Goal: Navigation & Orientation: Find specific page/section

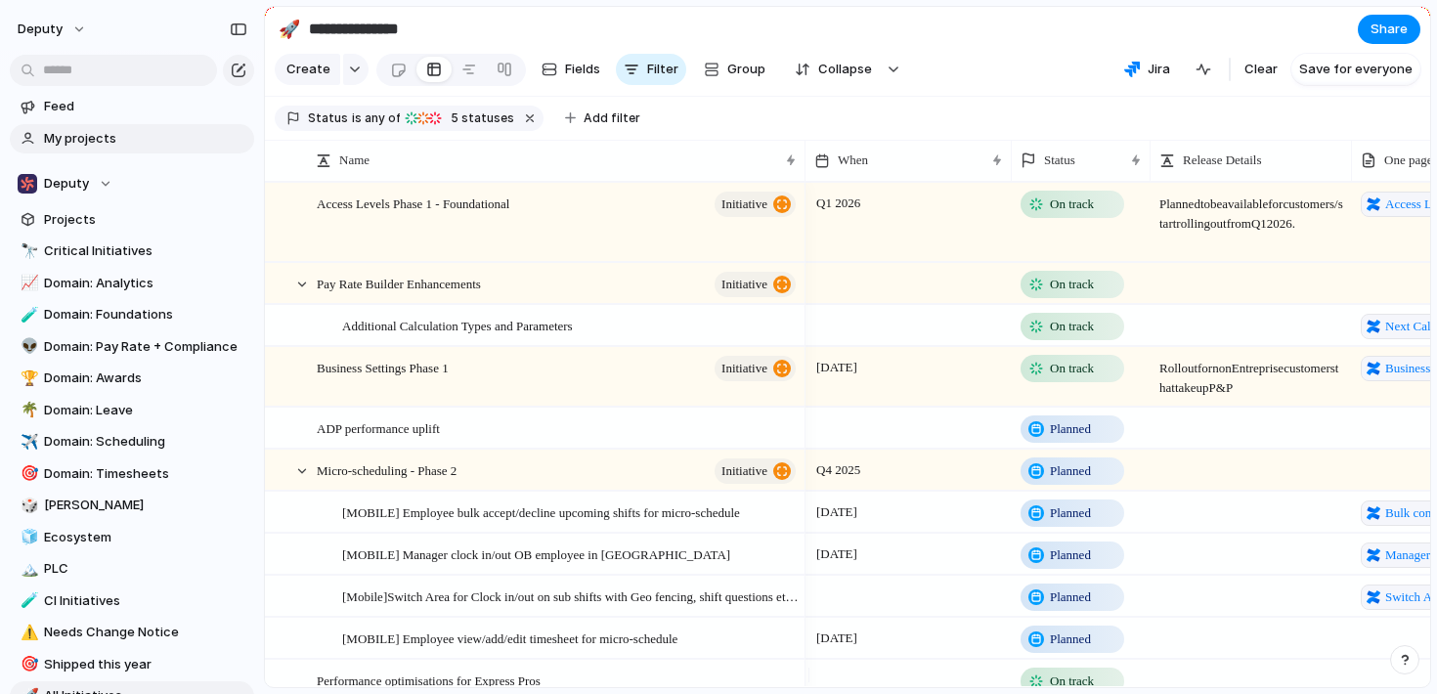
click at [96, 146] on span "My projects" at bounding box center [145, 139] width 203 height 20
